Goal: Information Seeking & Learning: Learn about a topic

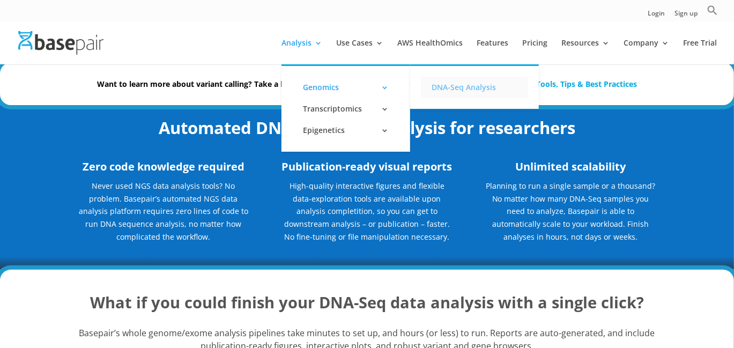
click at [443, 89] on link "DNA-Seq Analysis" at bounding box center [474, 87] width 107 height 21
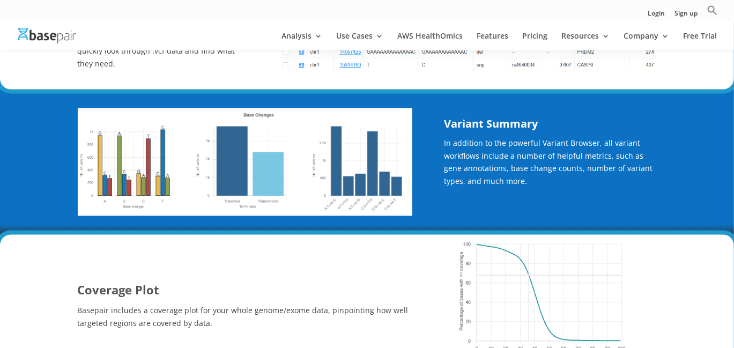
scroll to position [854, 0]
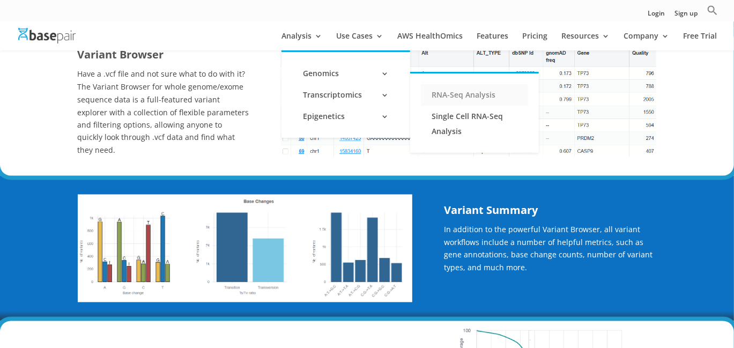
click at [449, 95] on link "RNA-Seq Analysis" at bounding box center [474, 94] width 107 height 21
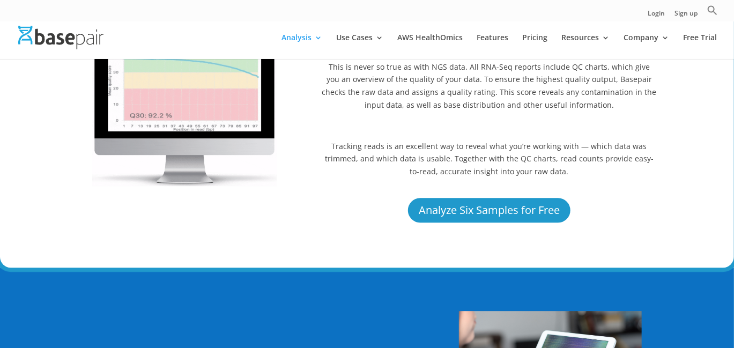
scroll to position [1323, 0]
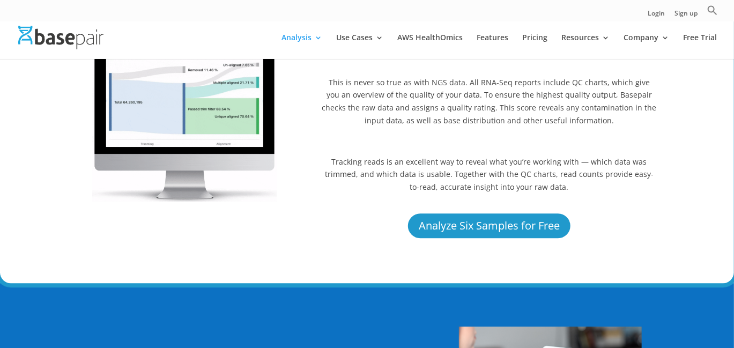
click at [319, 29] on div at bounding box center [383, 37] width 734 height 43
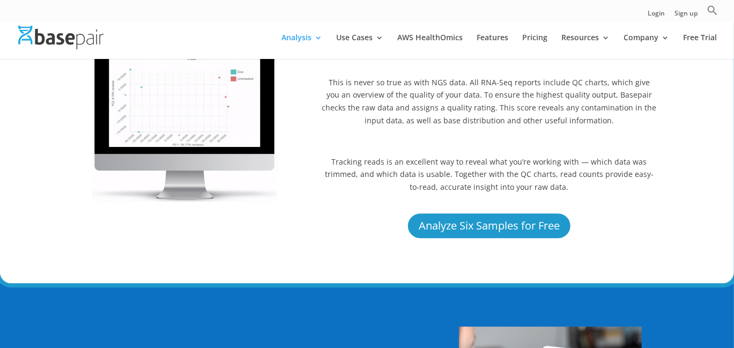
click at [318, 32] on div at bounding box center [383, 37] width 734 height 43
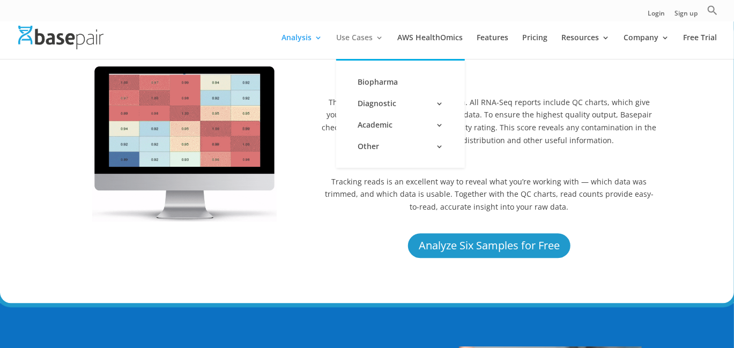
scroll to position [1242, 0]
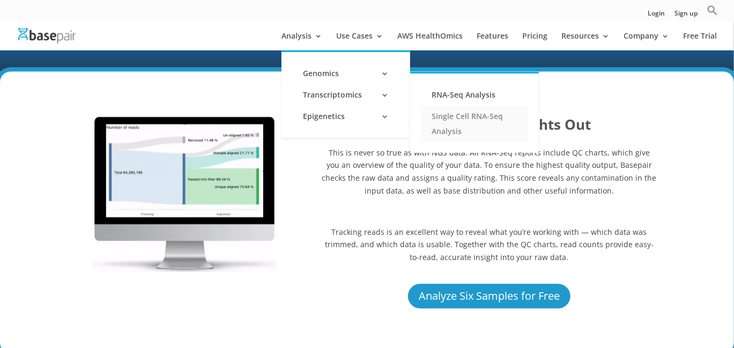
click at [450, 135] on link "Single Cell RNA-Seq Analysis" at bounding box center [474, 124] width 107 height 36
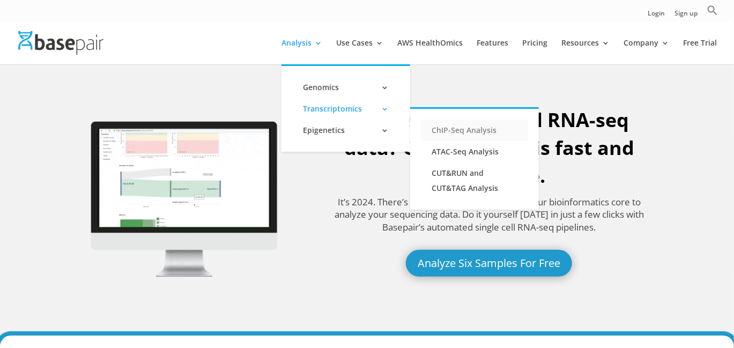
click at [442, 133] on link "ChIP-Seq Analysis" at bounding box center [474, 130] width 107 height 21
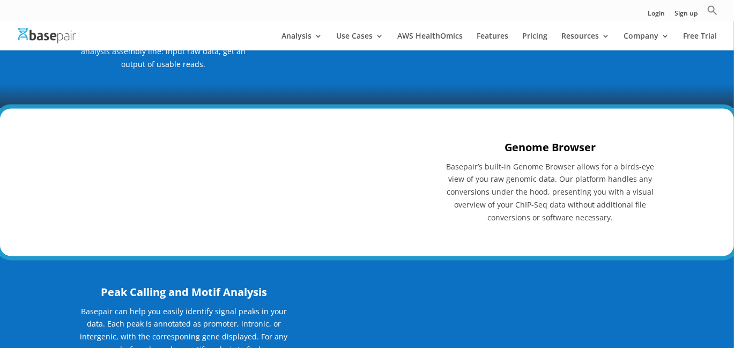
scroll to position [900, 0]
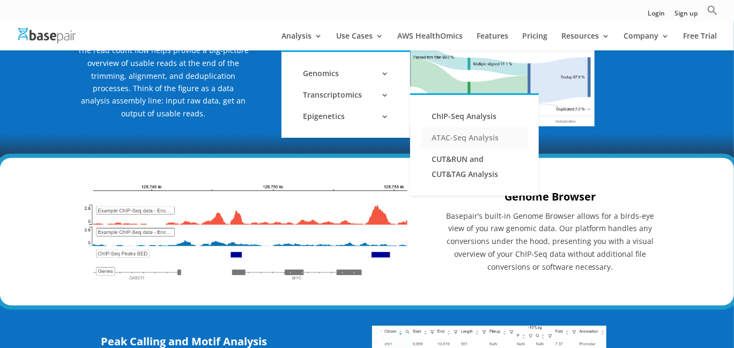
click at [434, 139] on link "ATAC-Seq Analysis" at bounding box center [474, 137] width 107 height 21
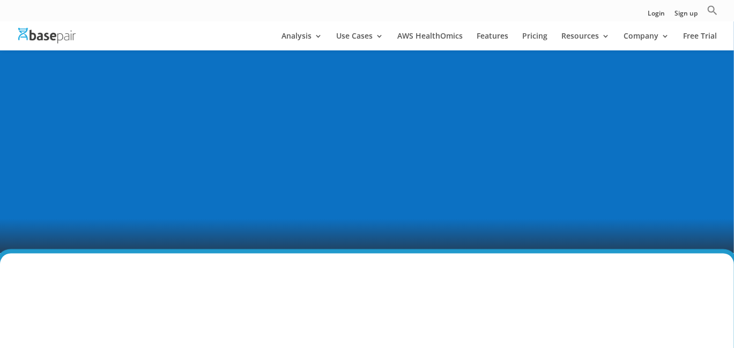
scroll to position [582, 0]
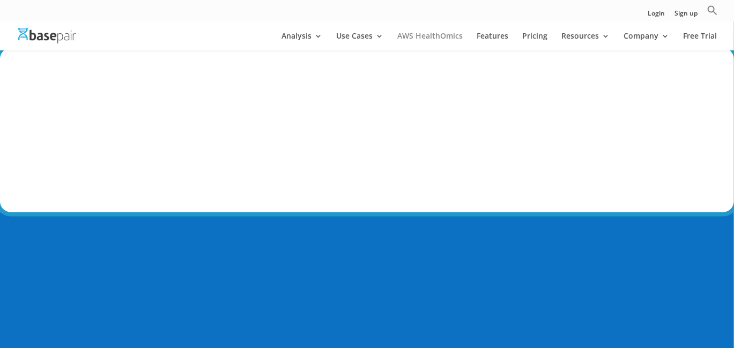
click at [433, 44] on link "AWS HealthOmics" at bounding box center [429, 41] width 65 height 18
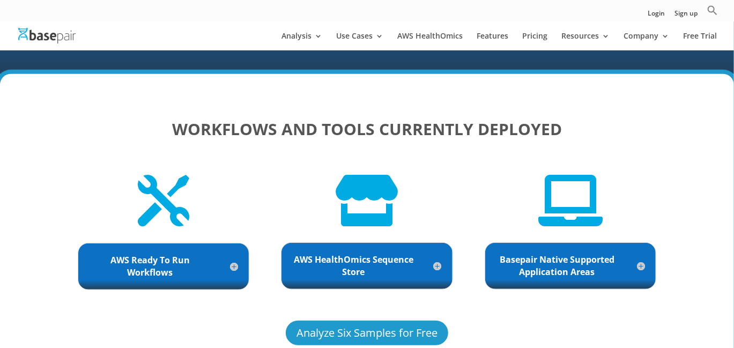
scroll to position [2297, 0]
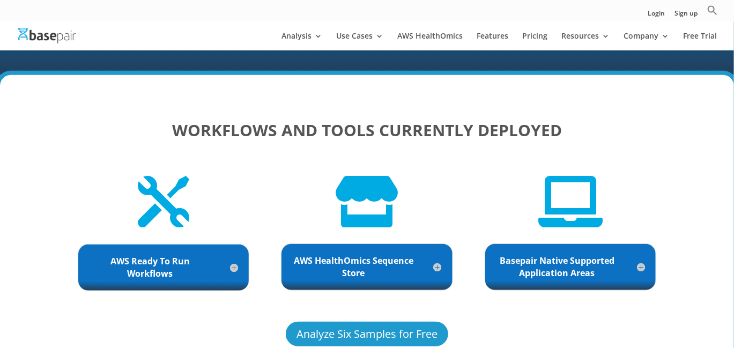
click at [232, 255] on h5 "AWS Ready To Run Workflows" at bounding box center [163, 267] width 149 height 25
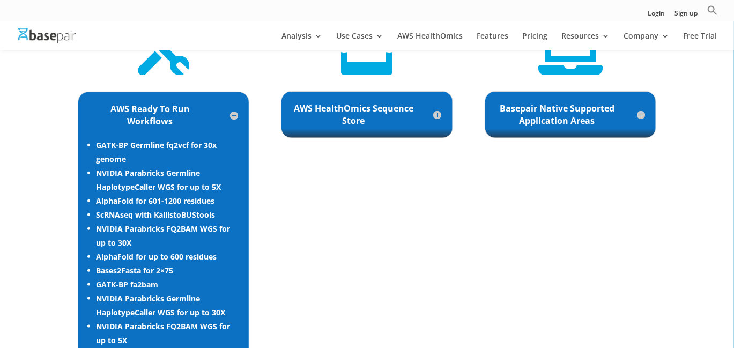
scroll to position [2447, 0]
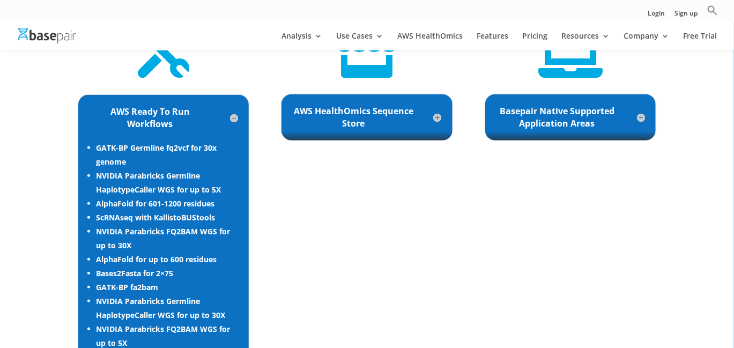
click at [439, 105] on h5 "AWS HealthOmics Sequence Store" at bounding box center [366, 117] width 149 height 25
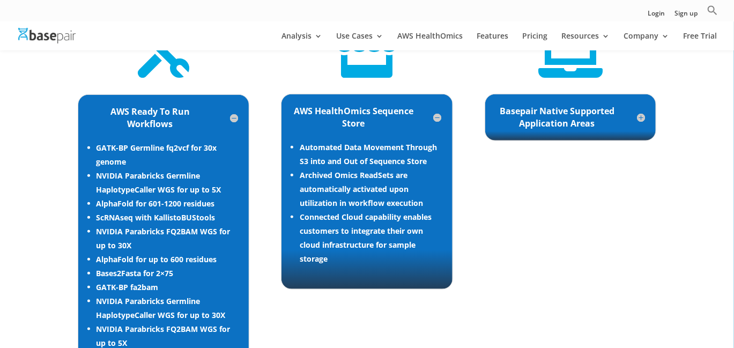
click at [569, 110] on h5 "Basepair Native Supported Application Areas" at bounding box center [570, 117] width 149 height 25
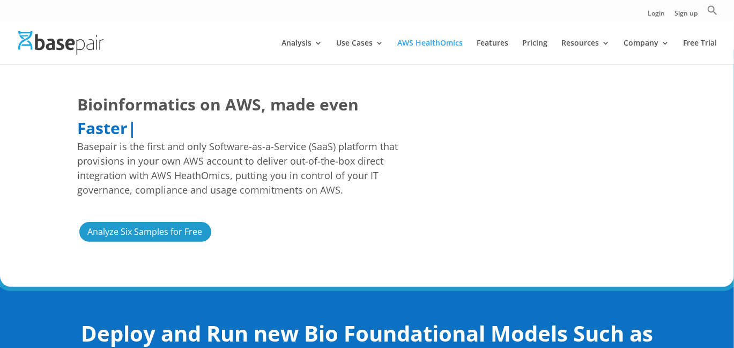
scroll to position [0, 0]
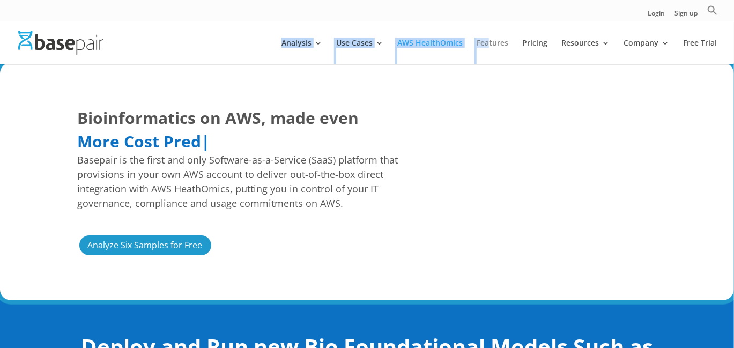
drag, startPoint x: 494, startPoint y: 33, endPoint x: 492, endPoint y: 53, distance: 20.4
click at [492, 53] on div "Analysis Genomics DNA-Seq Analysis Transcriptomics RNA-Seq Analysis Single Cell…" at bounding box center [367, 42] width 734 height 43
click at [492, 53] on link "Features" at bounding box center [492, 51] width 32 height 25
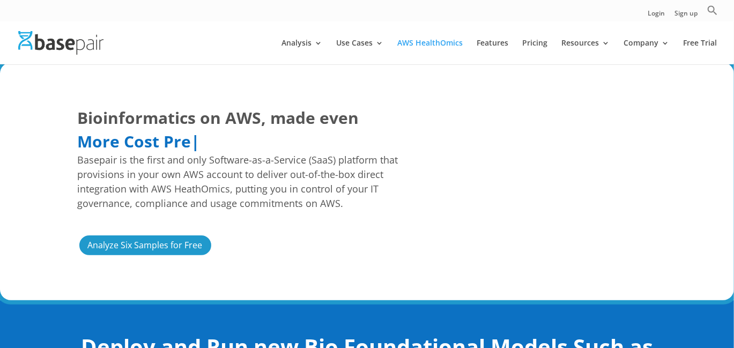
click at [315, 226] on div "Bioinformatics on AWS, made even Easier Faster More Cost Predictable More Cost …" at bounding box center [245, 181] width 334 height 151
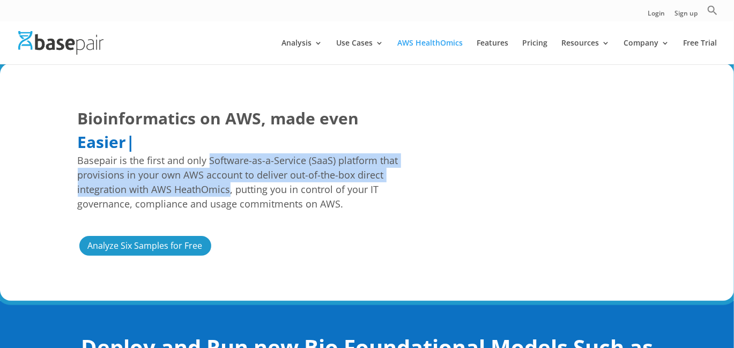
drag, startPoint x: 206, startPoint y: 160, endPoint x: 228, endPoint y: 190, distance: 36.4
click at [228, 190] on span "Basepair is the first and only Software-as-a-Service (SaaS) platform that provi…" at bounding box center [245, 182] width 334 height 58
copy span "Software-as-a-Service (SaaS) platform that provisions in your own AWS account t…"
